Goal: Transaction & Acquisition: Purchase product/service

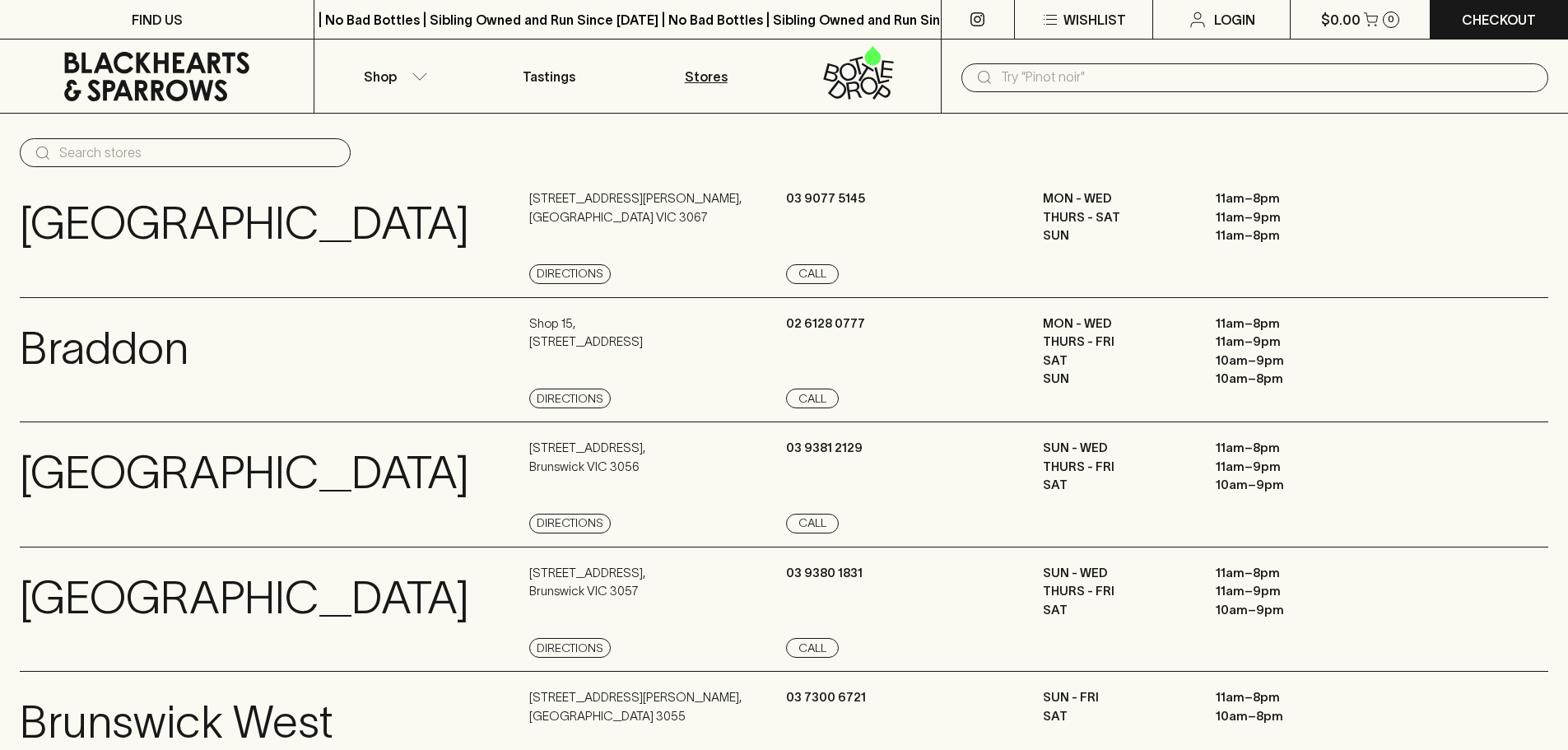
click at [1026, 72] on input "text" at bounding box center [1268, 77] width 534 height 26
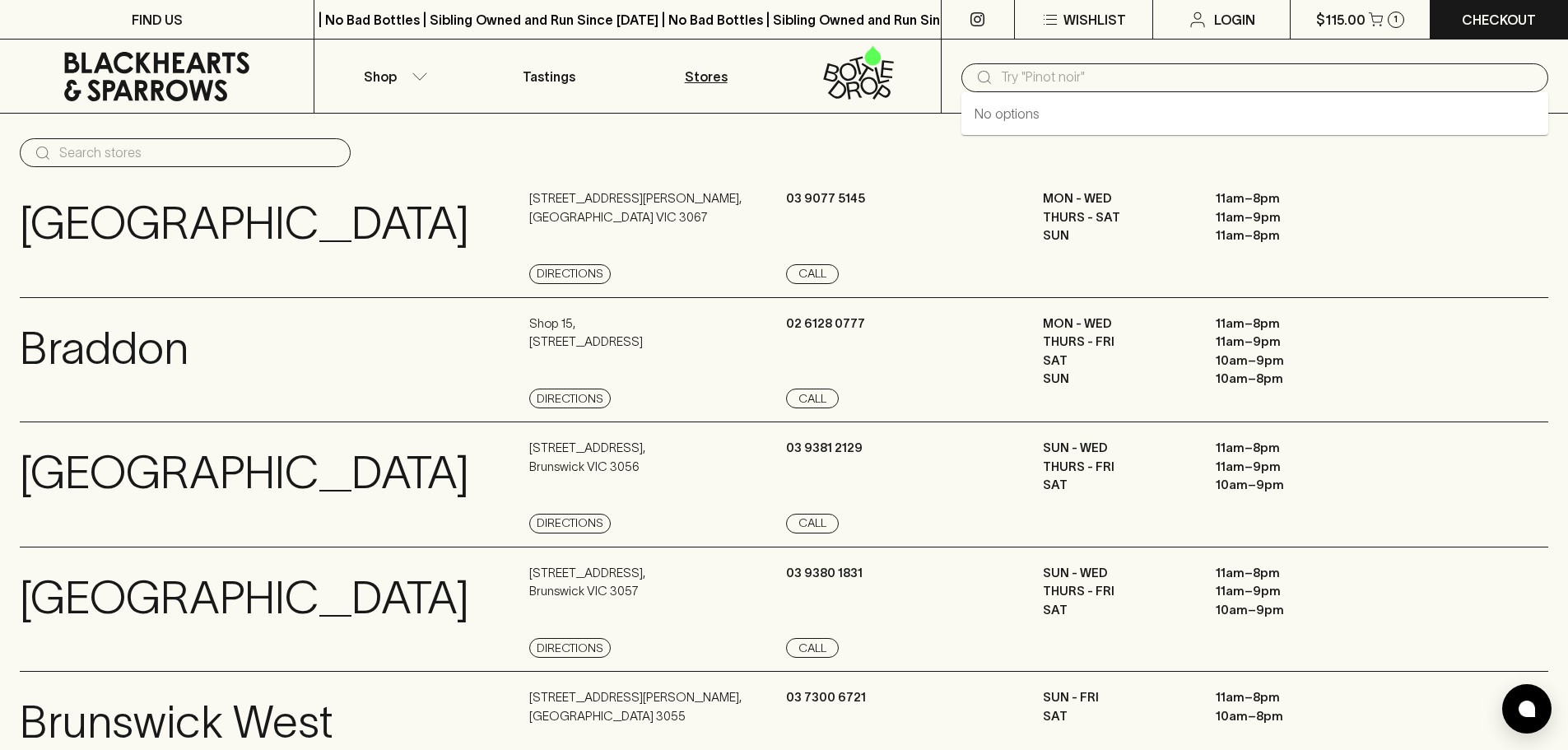
paste input "Bright Brew Any Day XPA 355ML"
type input "Bright Brew Any Day XPA 355ML"
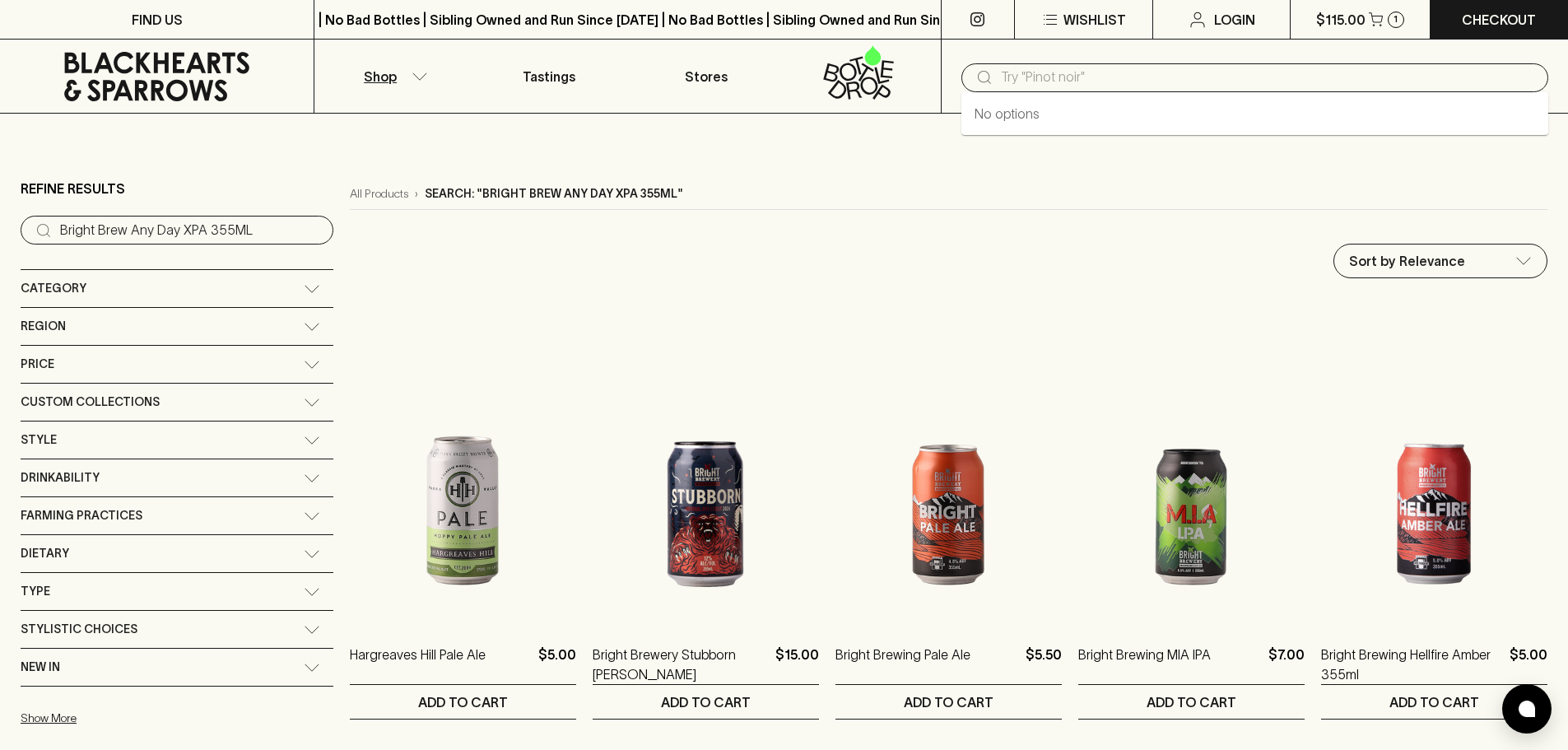
click at [1026, 72] on input "text" at bounding box center [1268, 77] width 534 height 26
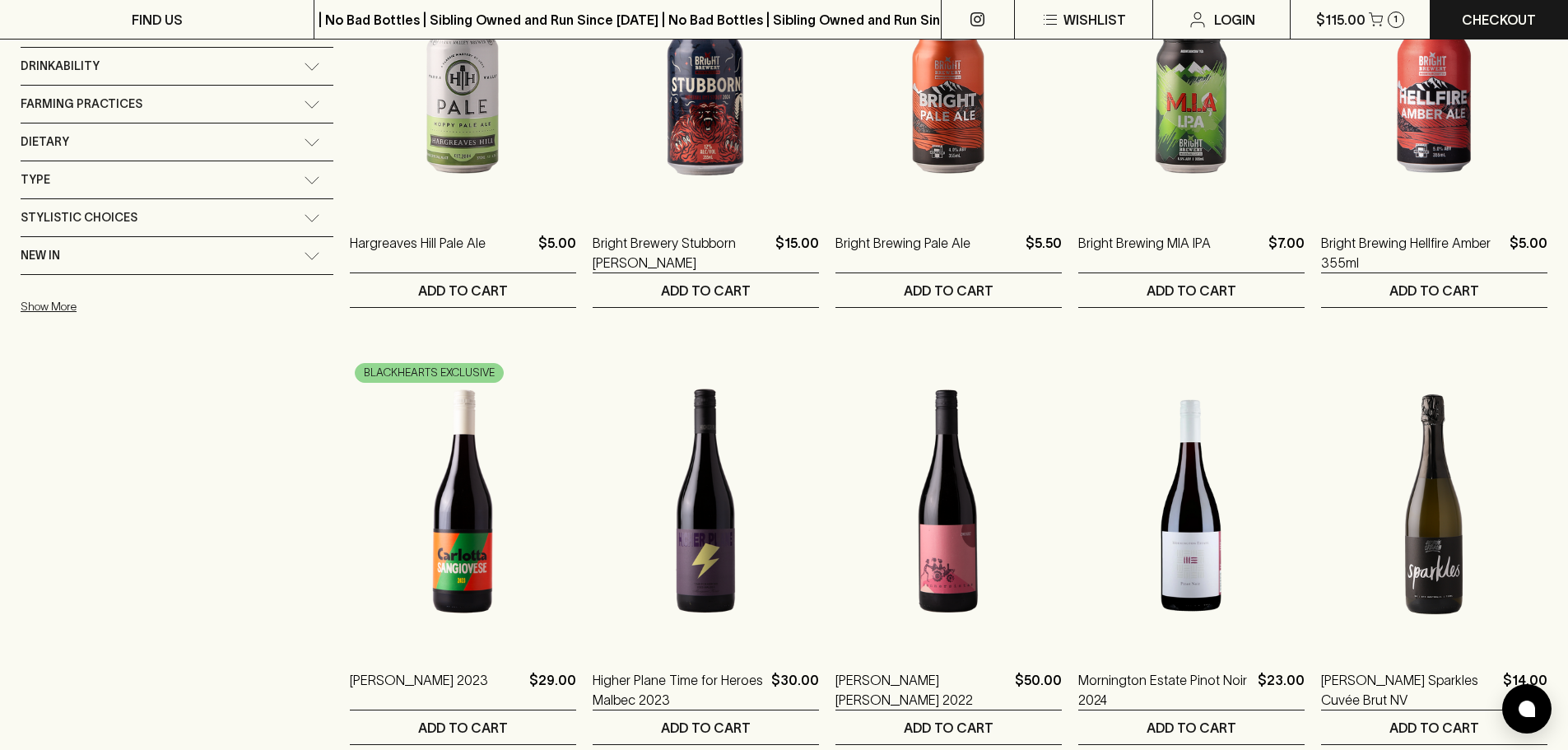
scroll to position [329, 0]
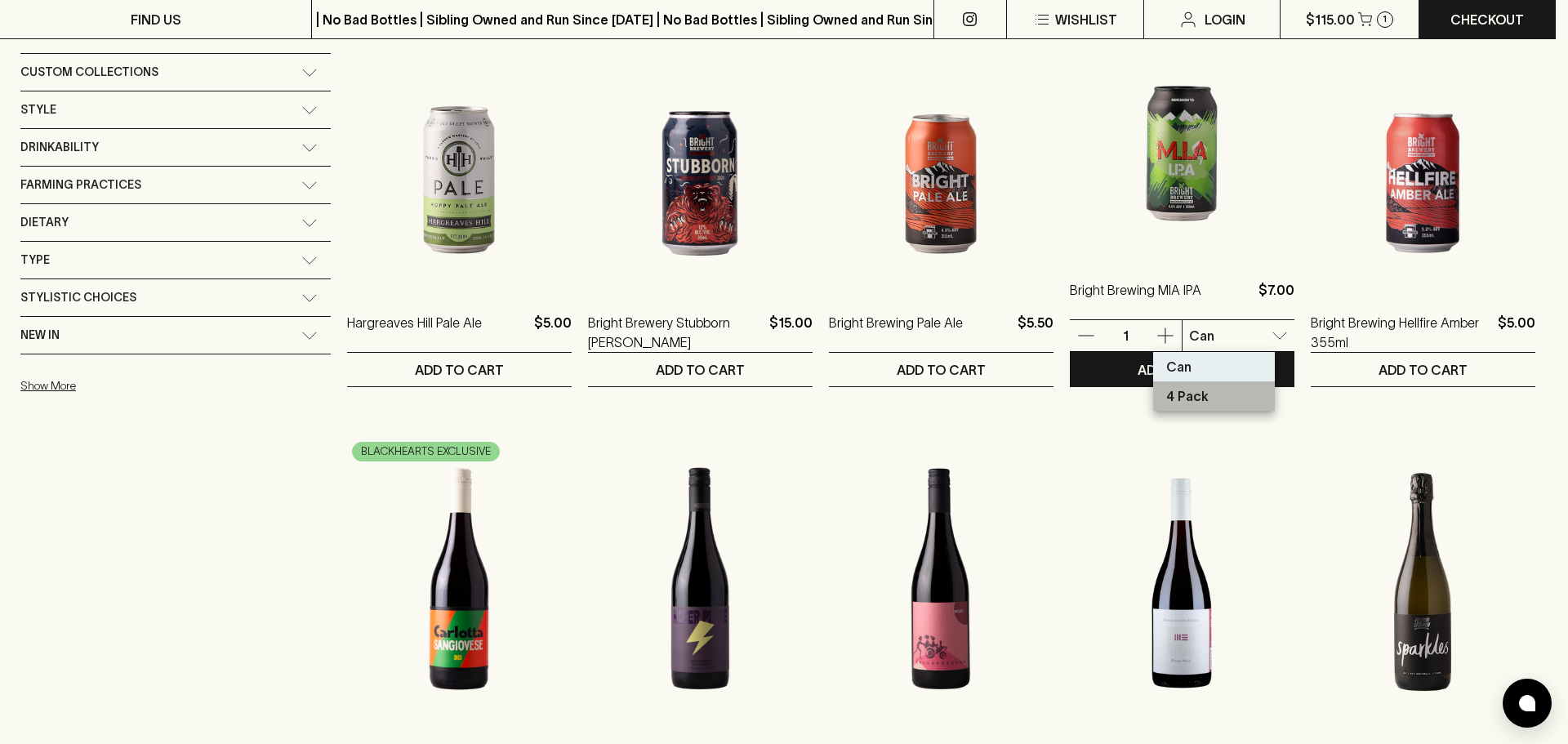
click at [1192, 406] on li "4 Pack" at bounding box center [1213, 396] width 122 height 29
type input "1"
